Goal: Find specific page/section: Find specific page/section

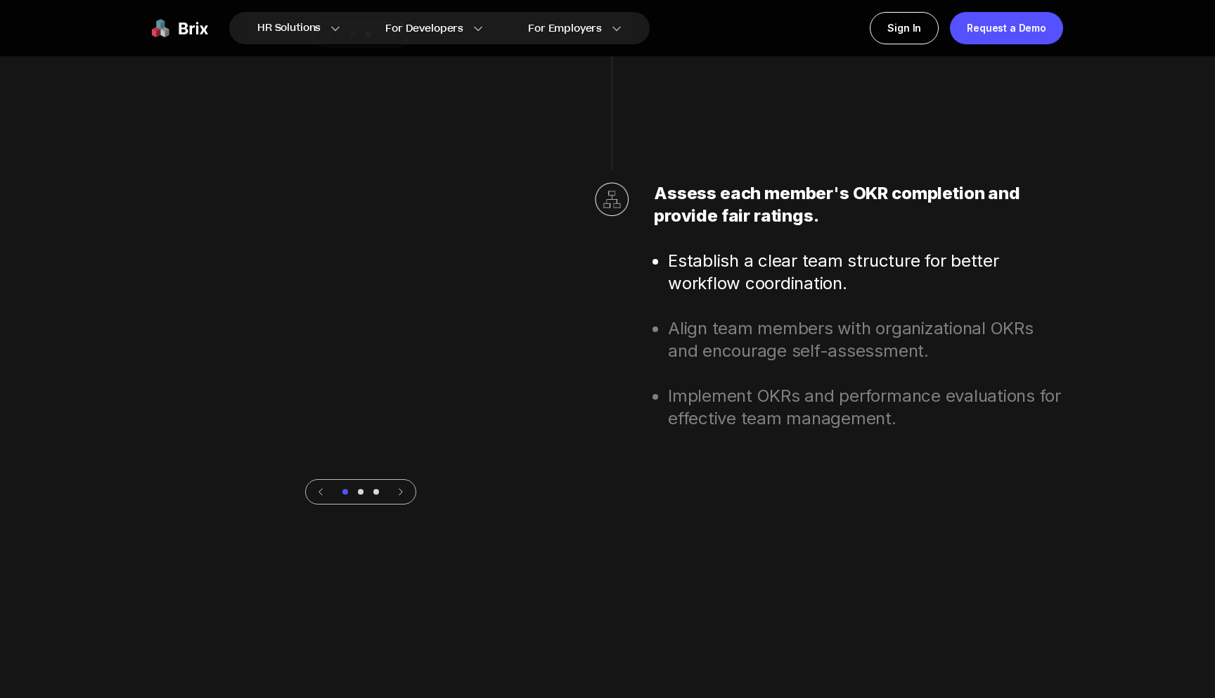
scroll to position [4950, 0]
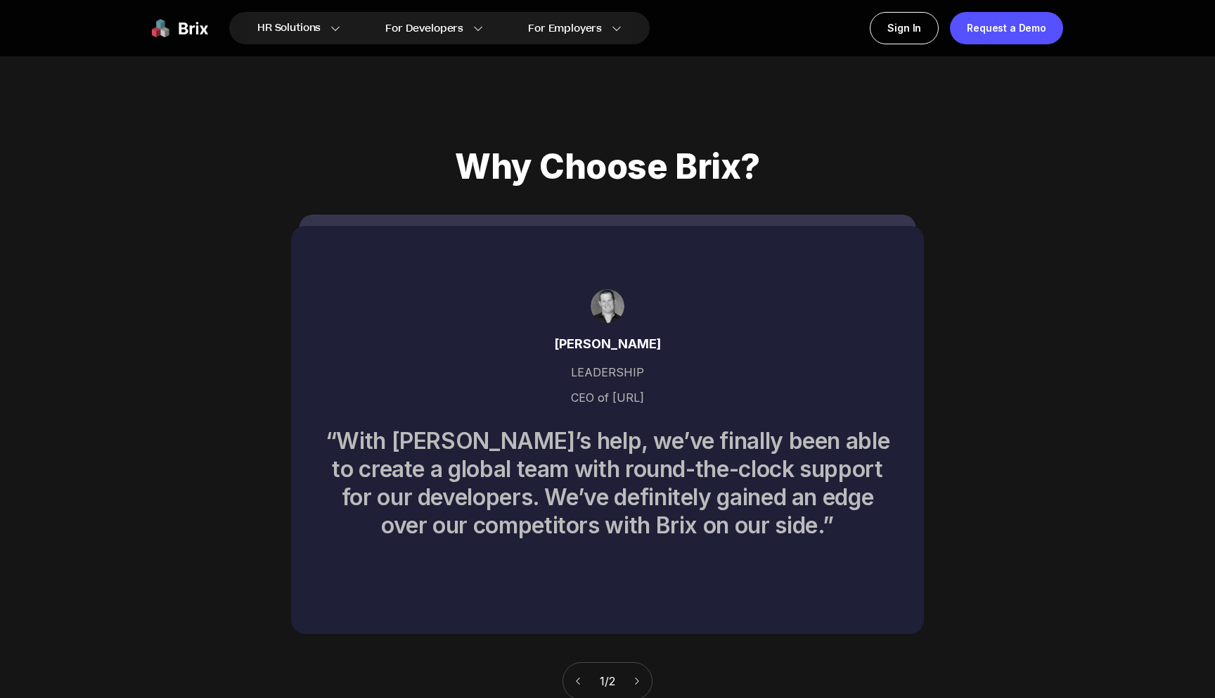
scroll to position [6043, 0]
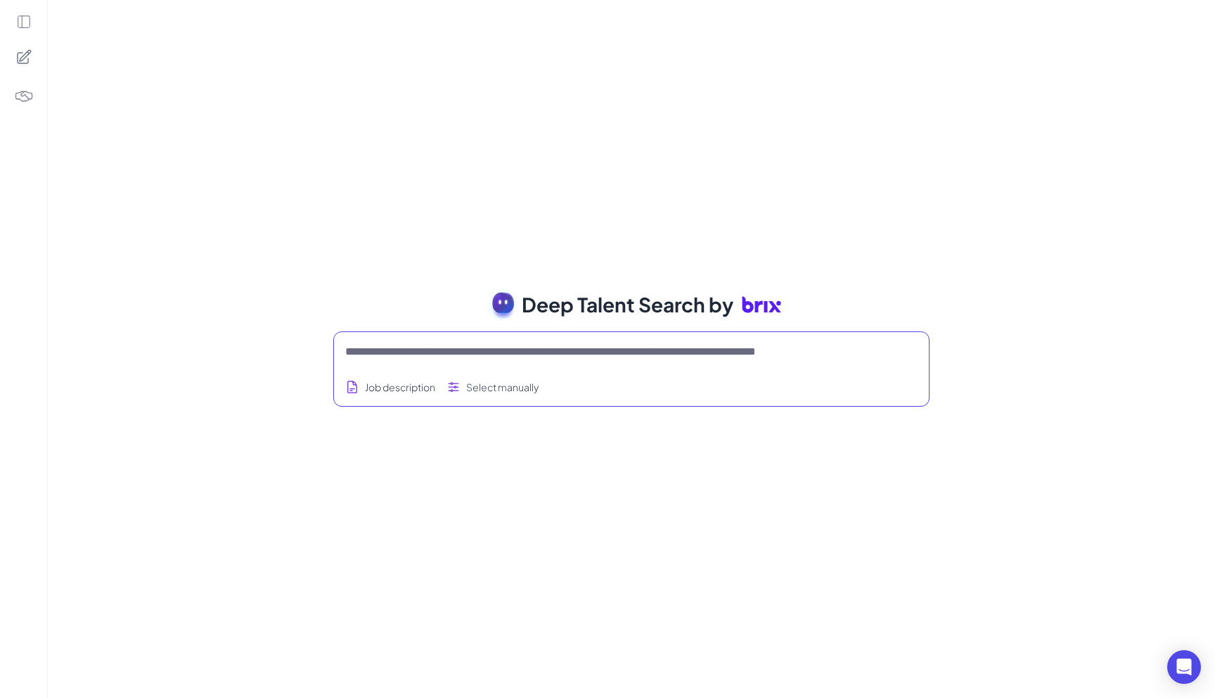
click at [385, 354] on textarea at bounding box center [614, 351] width 539 height 17
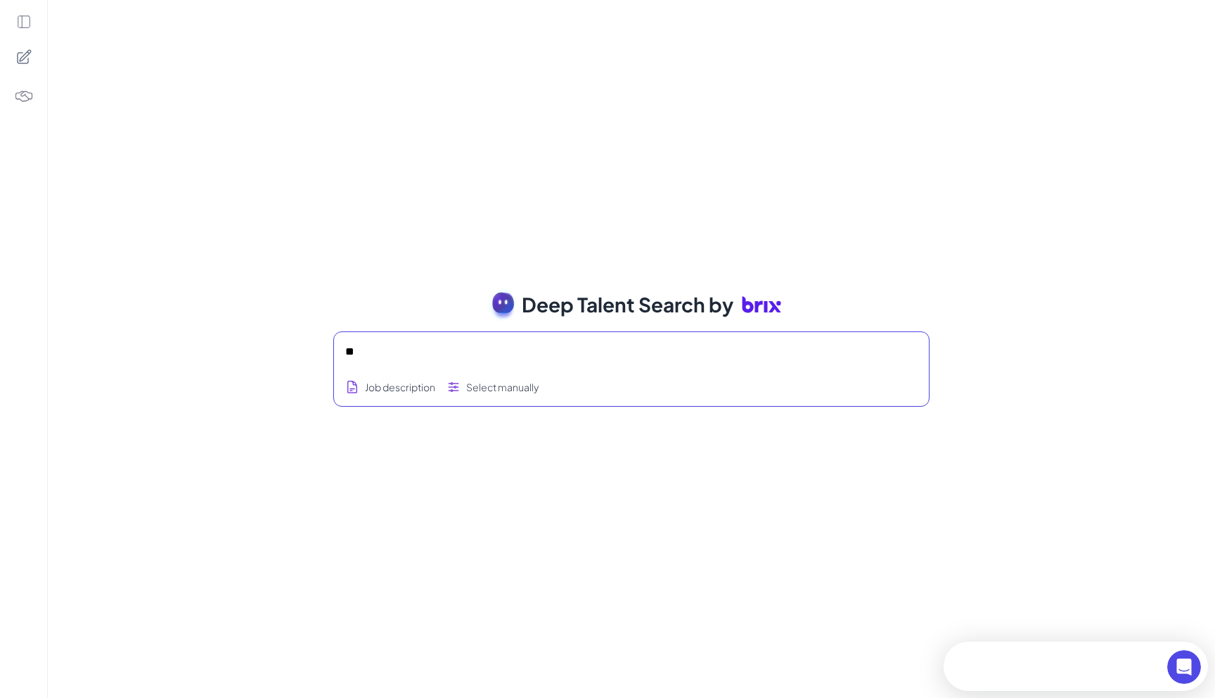
type textarea "*"
type textarea "**********"
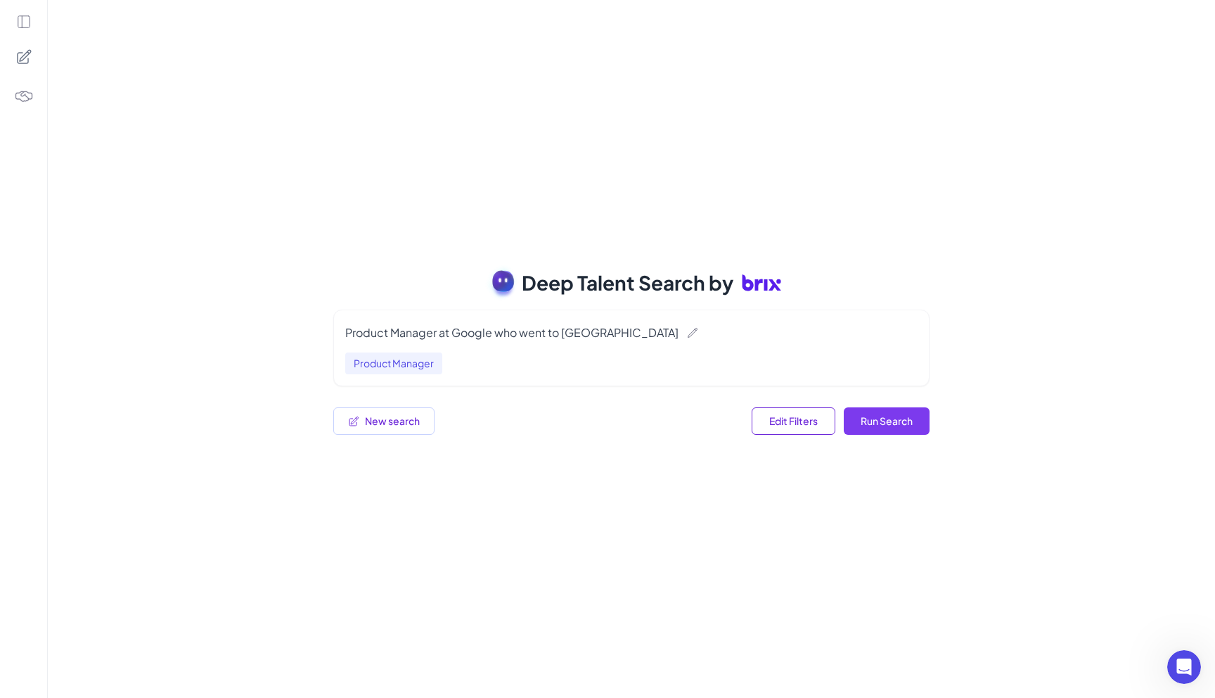
click at [903, 409] on button "Run Search" at bounding box center [887, 420] width 86 height 27
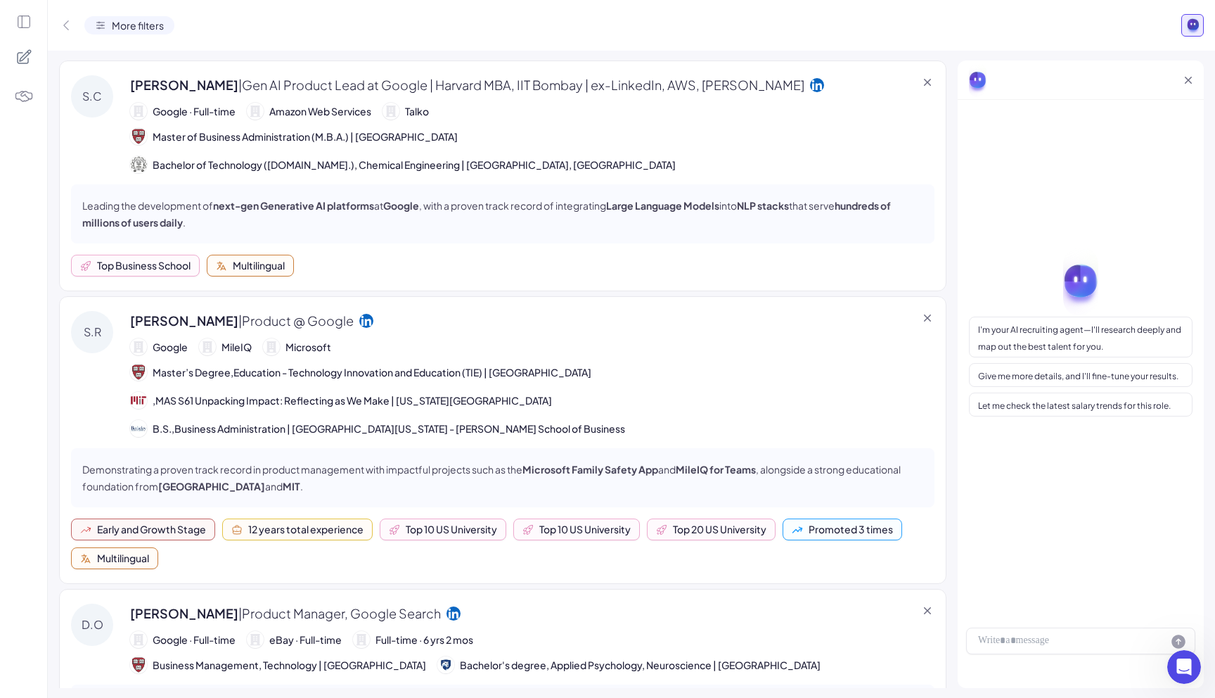
click at [145, 20] on span "More filters" at bounding box center [138, 25] width 52 height 15
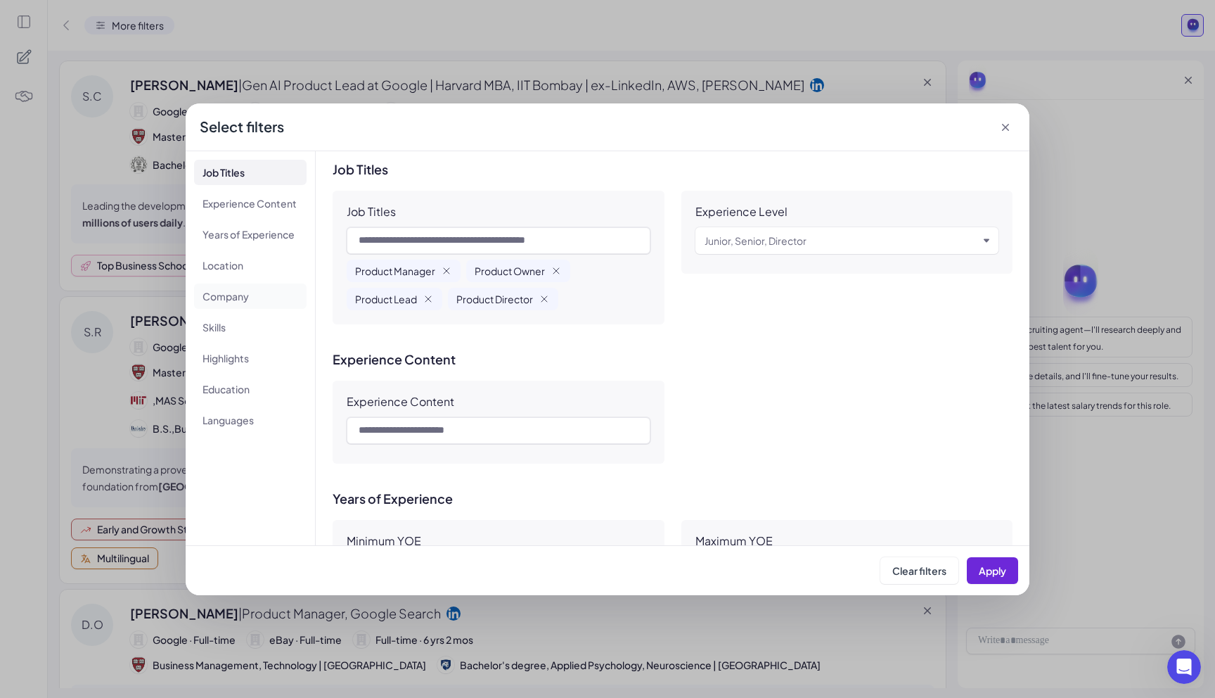
click at [245, 292] on li "Company" at bounding box center [250, 295] width 113 height 25
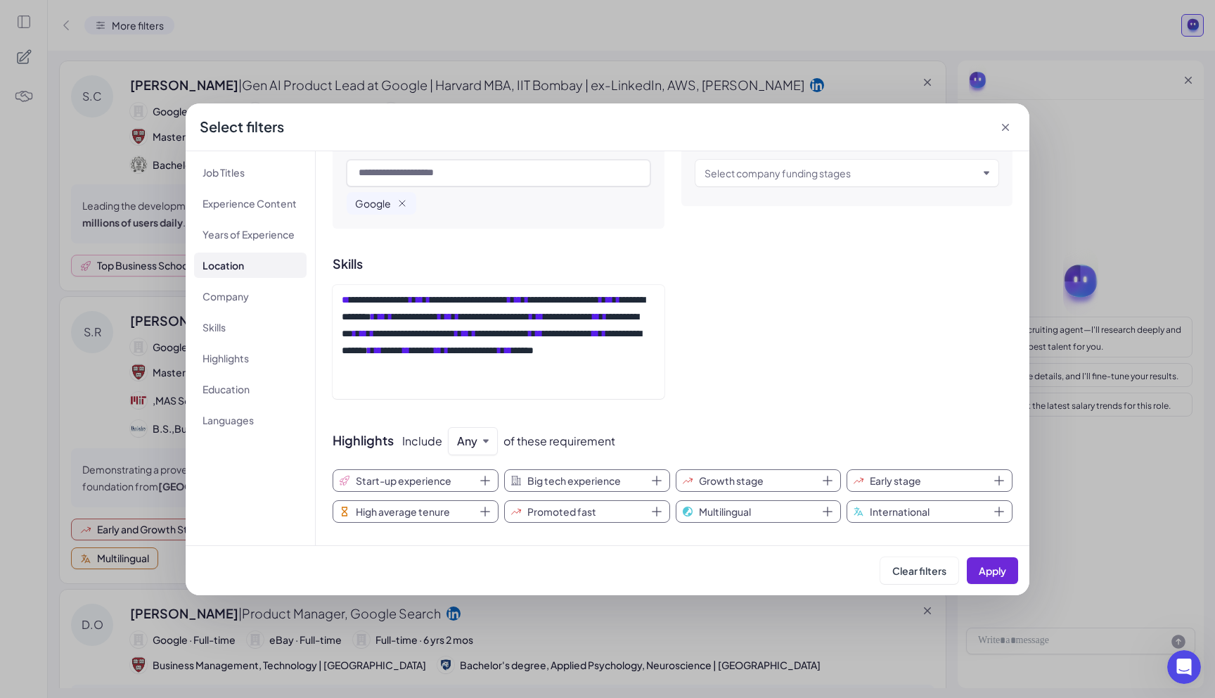
scroll to position [672, 0]
click at [990, 508] on button "International" at bounding box center [930, 509] width 166 height 23
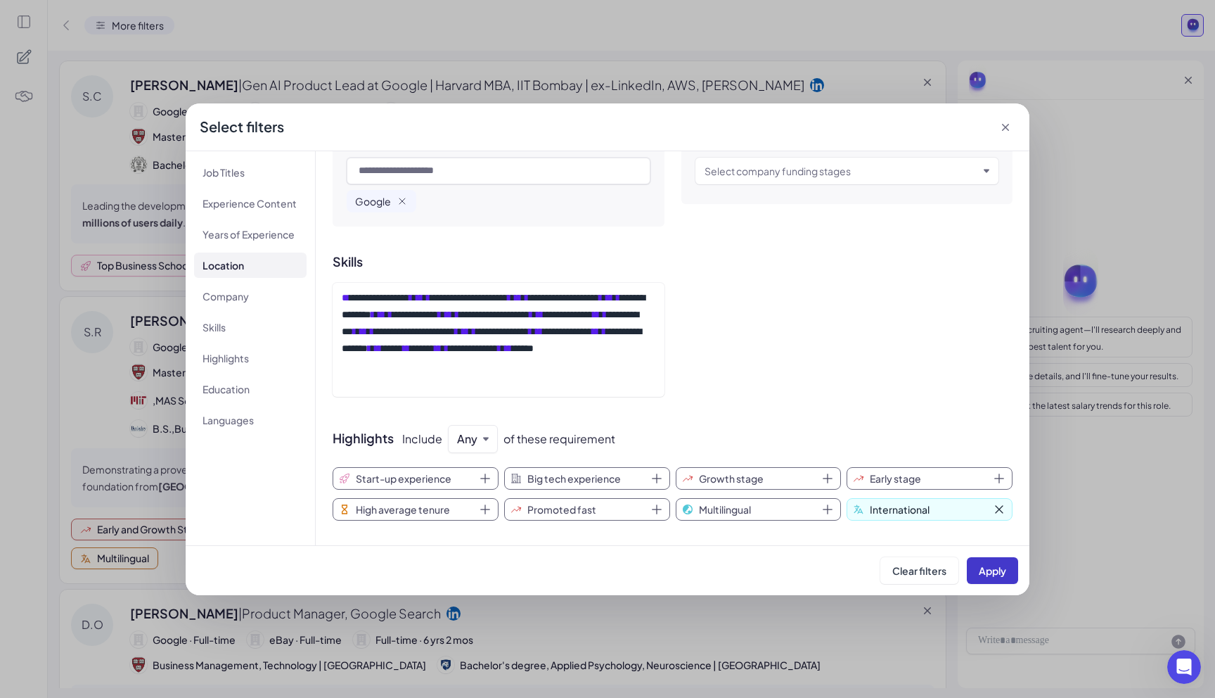
click at [997, 577] on button "Apply" at bounding box center [992, 570] width 51 height 27
